Goal: Task Accomplishment & Management: Manage account settings

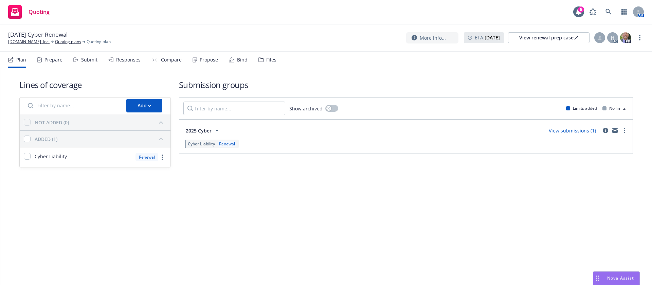
click at [212, 59] on div "Propose" at bounding box center [209, 59] width 18 height 5
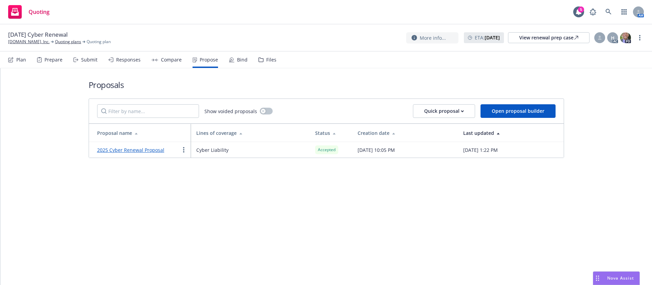
click at [240, 60] on div "Bind" at bounding box center [242, 59] width 11 height 5
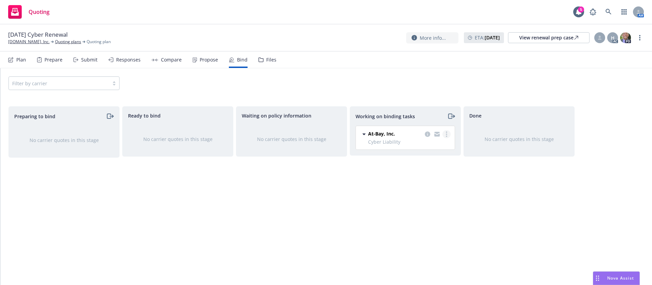
click at [446, 133] on icon "more" at bounding box center [446, 134] width 1 height 5
click at [418, 160] on span "Move to done" at bounding box center [412, 161] width 47 height 6
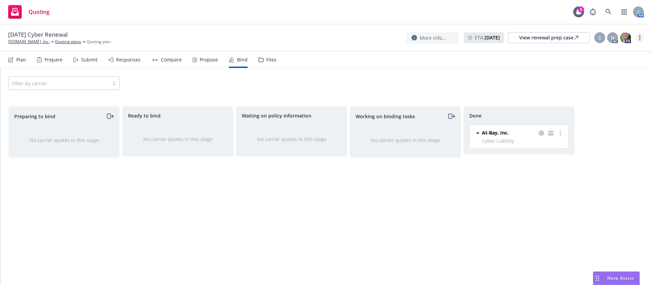
click at [643, 35] on link "more" at bounding box center [640, 38] width 8 height 8
click at [627, 103] on link "Archive quoting plan" at bounding box center [606, 106] width 76 height 14
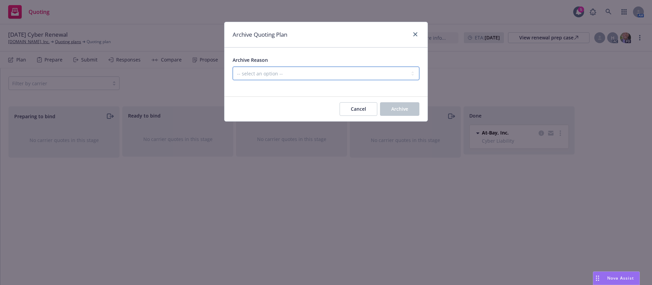
click at [337, 73] on select "-- select an option -- All policies in this renewal plan are auto-renewed Creat…" at bounding box center [326, 74] width 187 height 14
click at [233, 67] on select "-- select an option -- All policies in this renewal plan are auto-renewed Creat…" at bounding box center [326, 74] width 187 height 14
drag, startPoint x: 342, startPoint y: 74, endPoint x: 343, endPoint y: 77, distance: 4.0
click at [342, 74] on select "-- select an option -- All policies in this renewal plan are auto-renewed Creat…" at bounding box center [326, 74] width 187 height 14
select select "ARCHIVED_RENEWAL_COMPLETED"
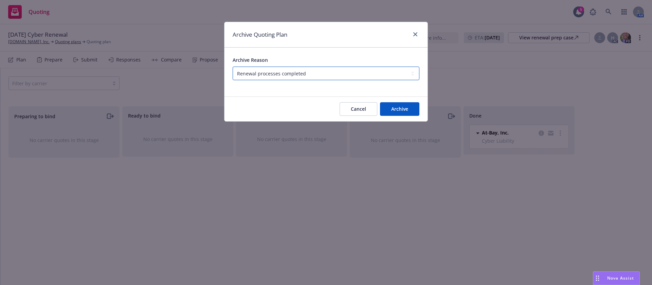
click at [233, 67] on select "-- select an option -- All policies in this renewal plan are auto-renewed Creat…" at bounding box center [326, 74] width 187 height 14
click at [412, 109] on button "Archive" at bounding box center [399, 109] width 39 height 14
